Goal: Information Seeking & Learning: Learn about a topic

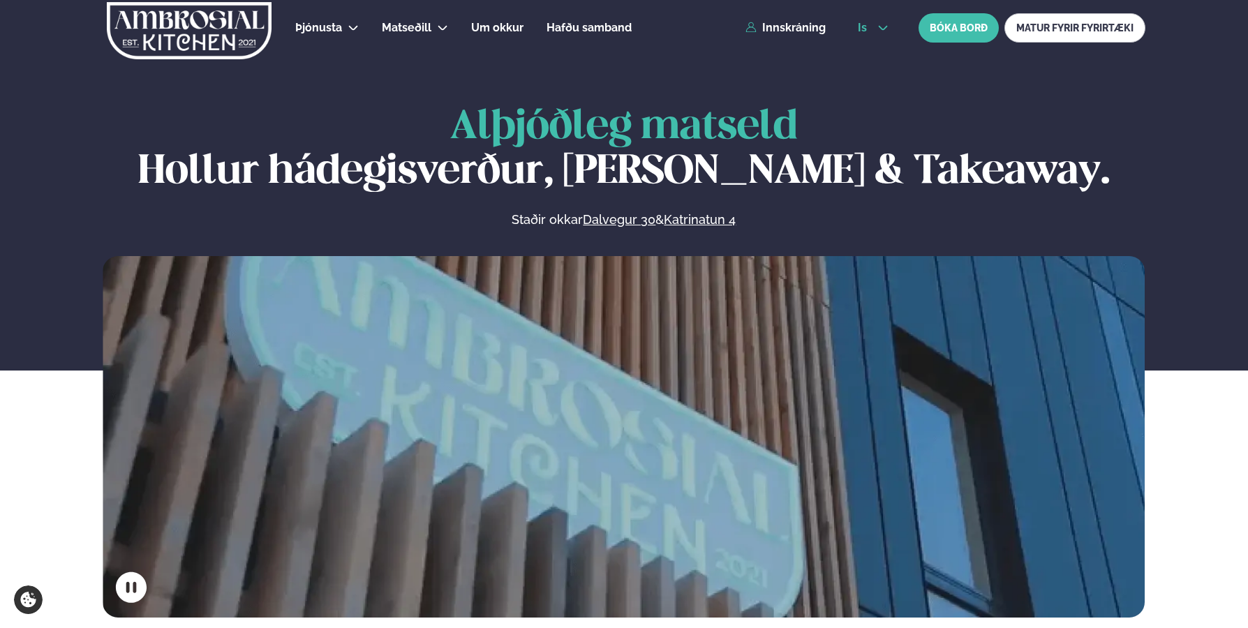
click at [893, 24] on button "is" at bounding box center [873, 27] width 52 height 11
click at [865, 52] on link "en" at bounding box center [873, 53] width 52 height 28
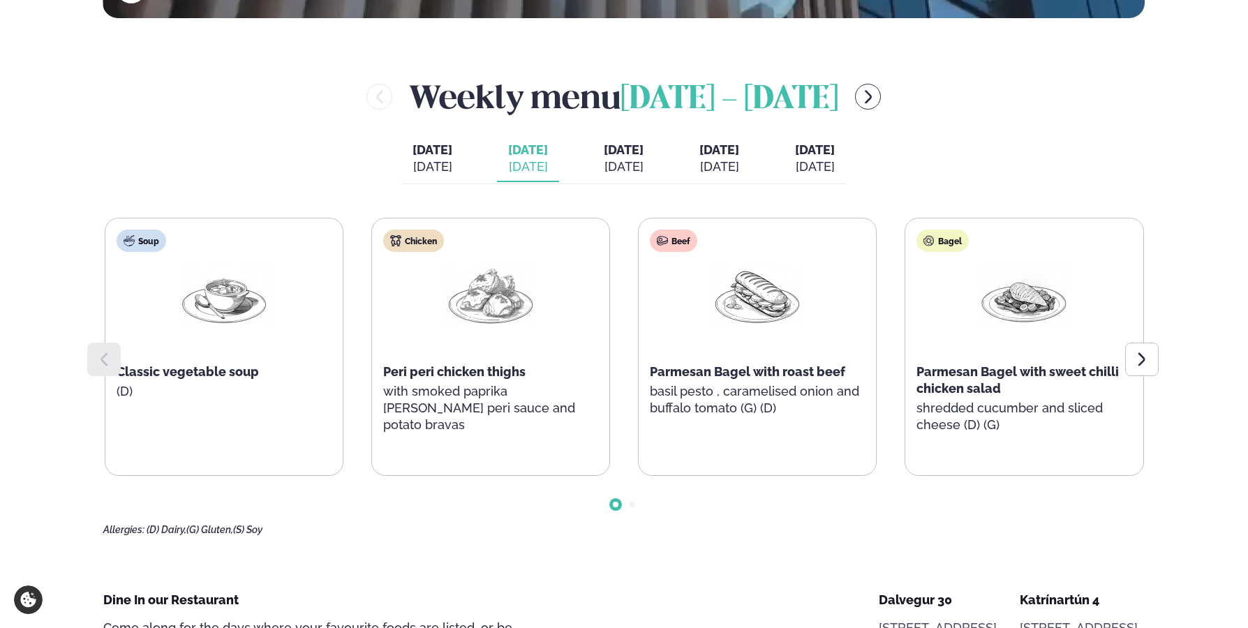
scroll to position [628, 0]
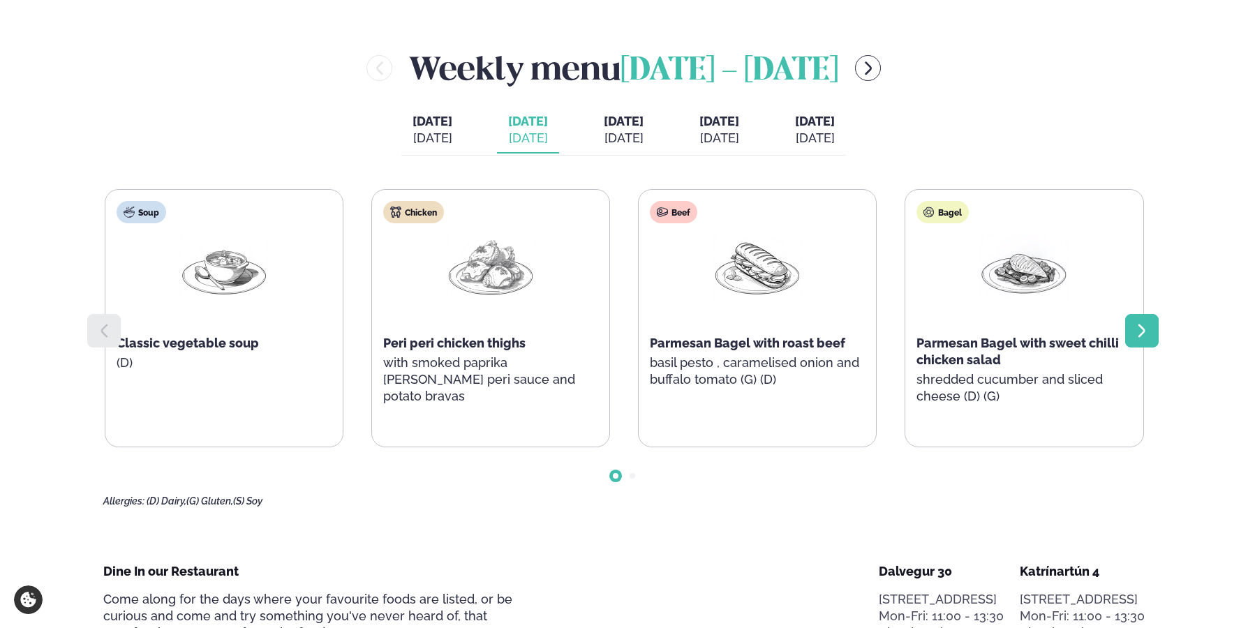
click at [1141, 332] on icon at bounding box center [1142, 330] width 17 height 17
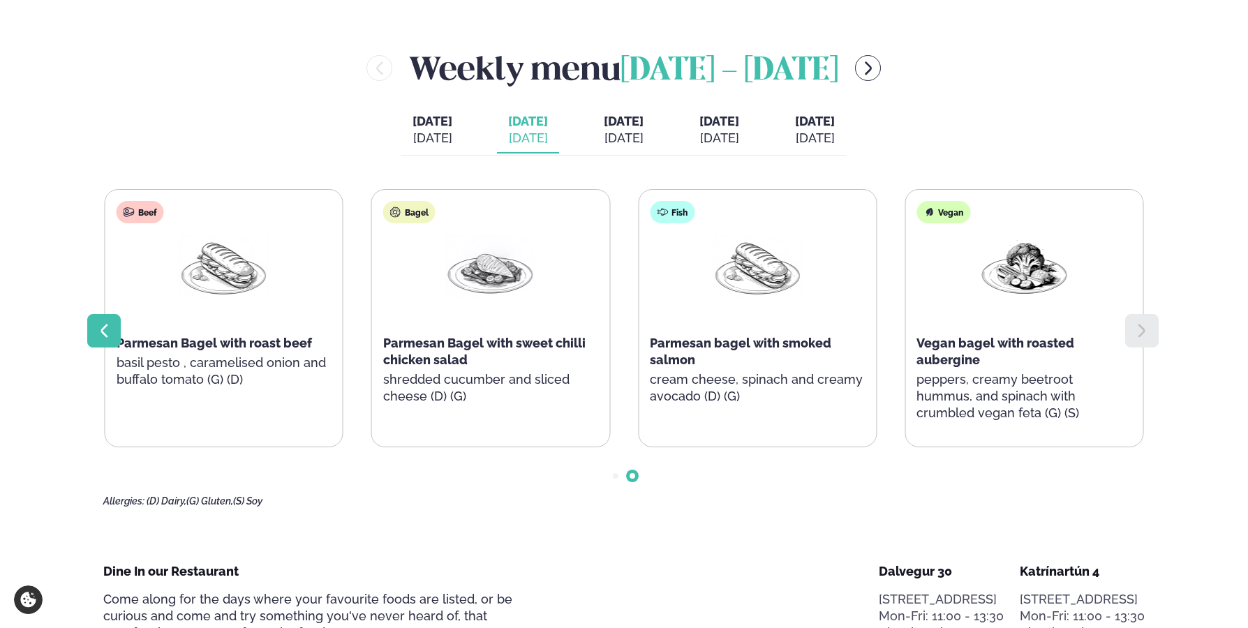
click at [100, 322] on icon at bounding box center [104, 330] width 17 height 17
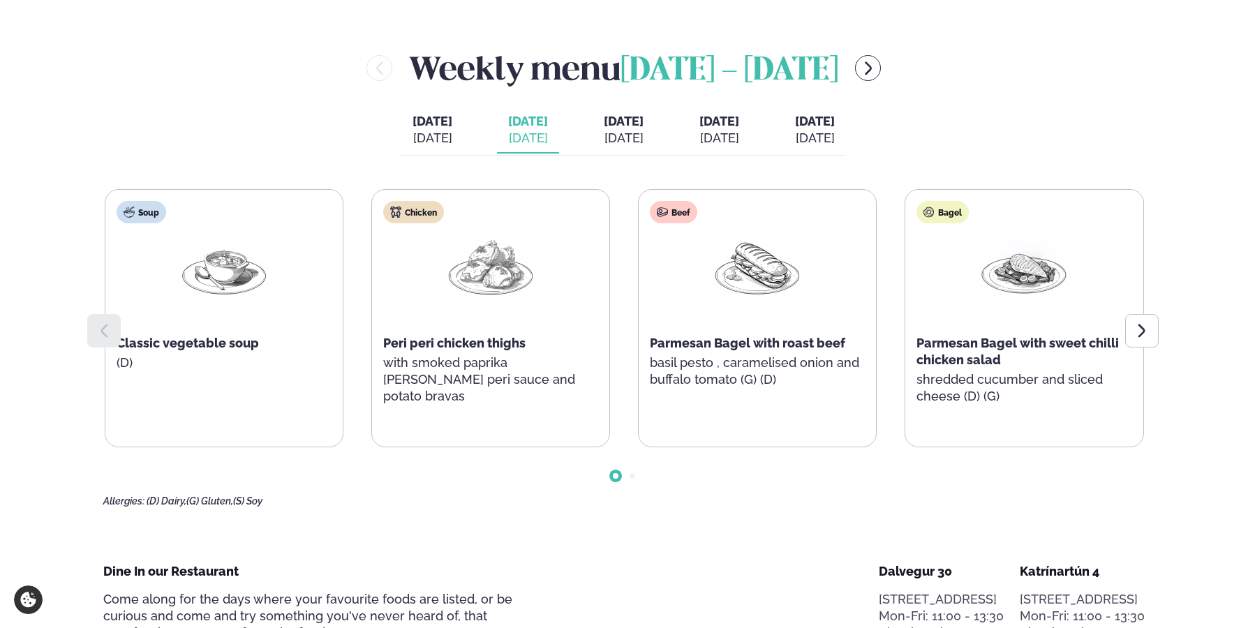
click at [627, 125] on span "[DATE]" at bounding box center [624, 121] width 40 height 15
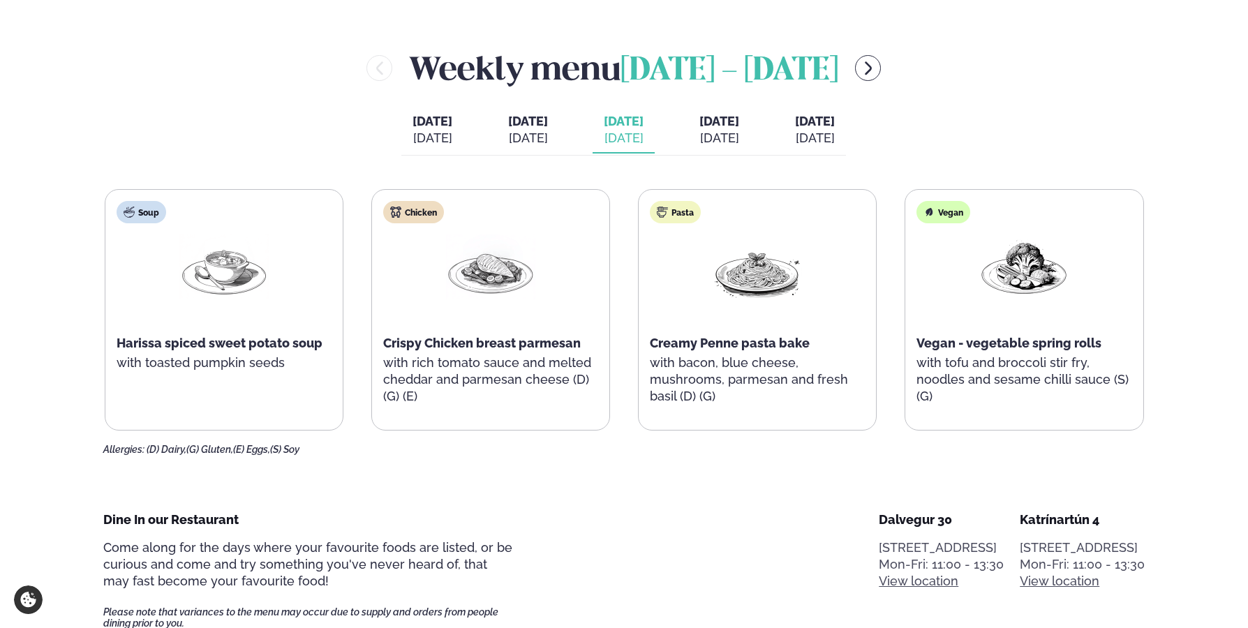
click at [739, 121] on span "[DATE]" at bounding box center [719, 121] width 40 height 15
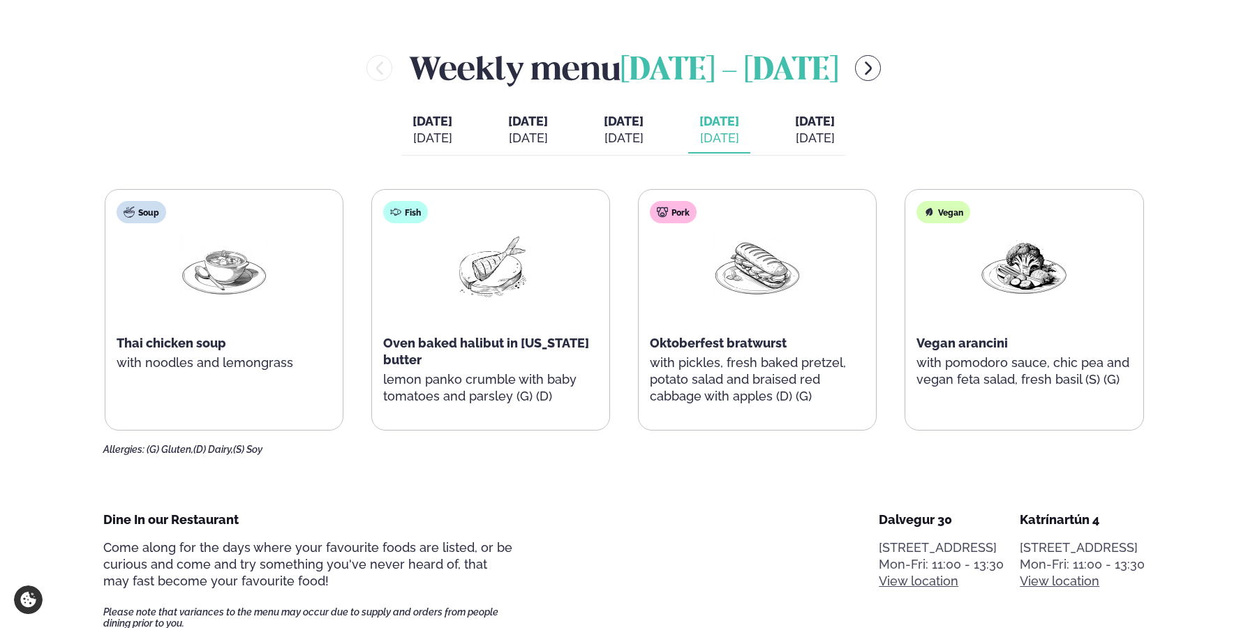
click at [835, 128] on span "[DATE]" at bounding box center [815, 121] width 40 height 15
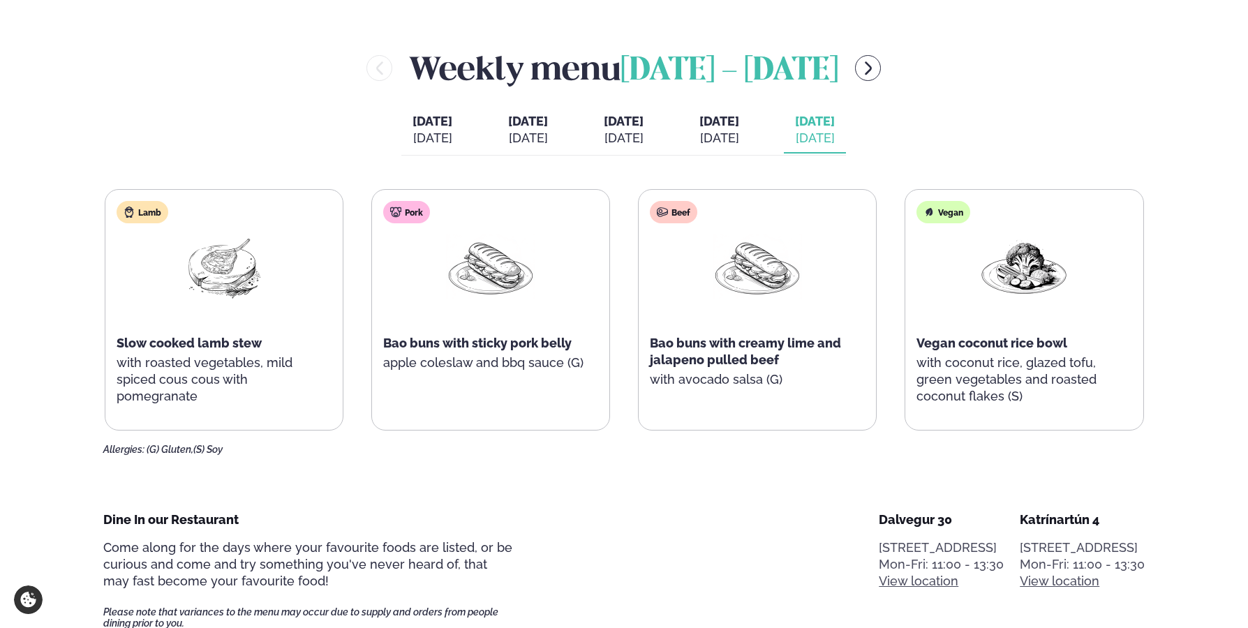
click at [739, 124] on span "[DATE]" at bounding box center [719, 121] width 40 height 15
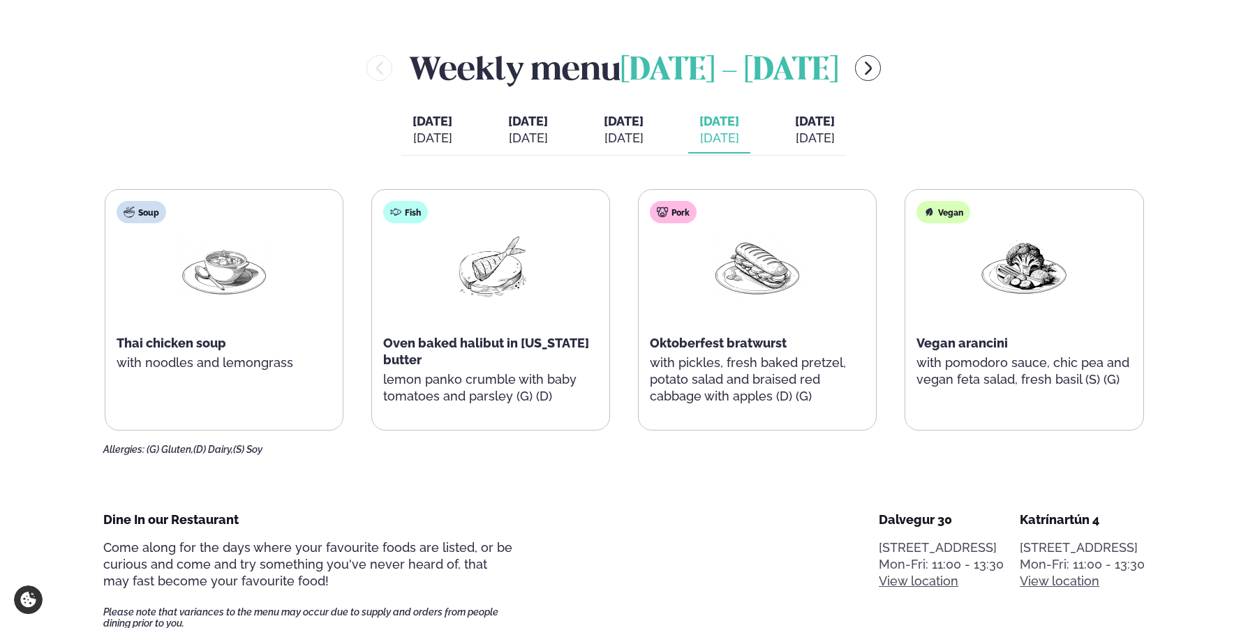
click at [611, 131] on div "[DATE]" at bounding box center [624, 138] width 40 height 17
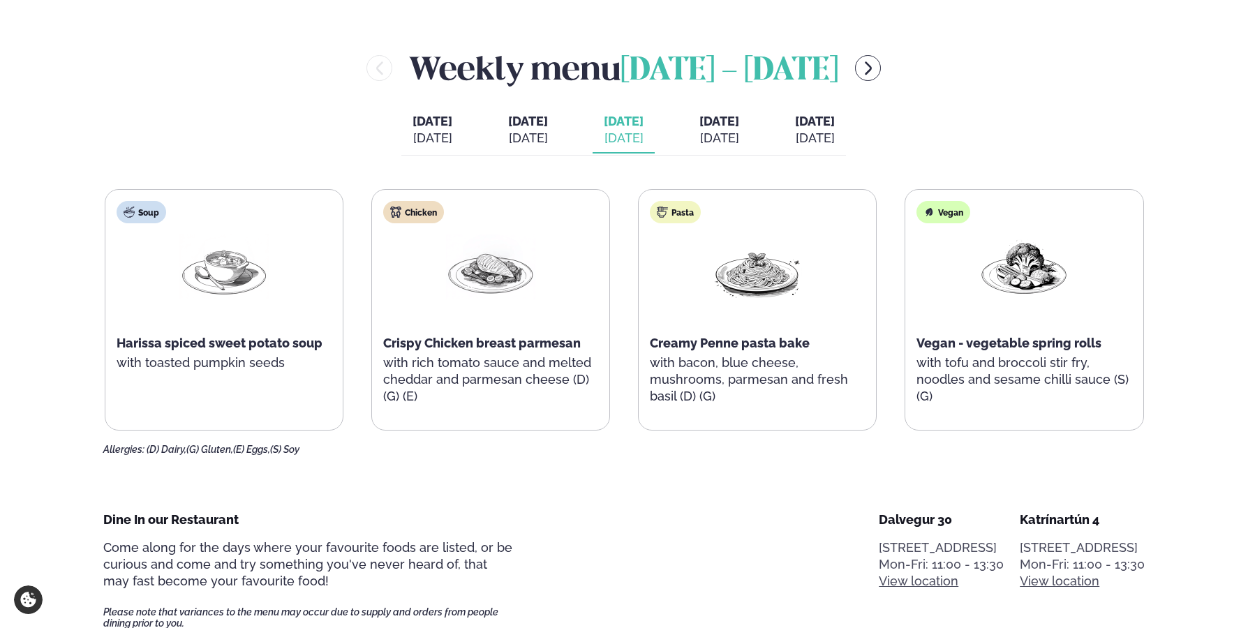
click at [846, 129] on button "[DATE] [DATE]" at bounding box center [815, 130] width 62 height 46
